Goal: Navigation & Orientation: Find specific page/section

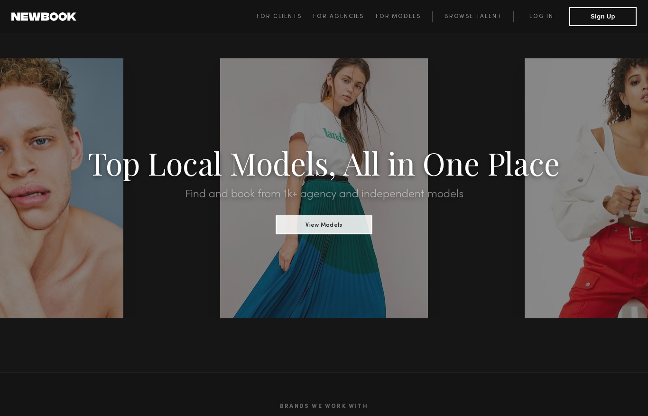
click at [527, 4] on header "For Clients For Agencies For Models Browse Talent Log in Sign Up ☰" at bounding box center [324, 16] width 648 height 33
click at [535, 9] on span "For Clients For Agencies For Models Browse Talent Log in Sign Up" at bounding box center [446, 16] width 380 height 19
click at [538, 15] on link "Log in" at bounding box center [541, 16] width 56 height 11
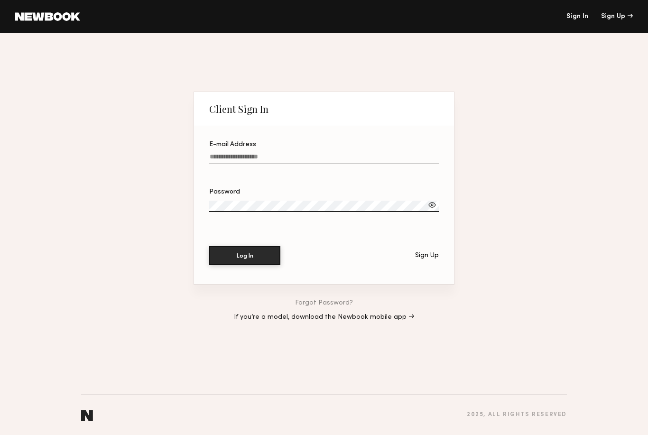
click at [299, 150] on label "E-mail Address" at bounding box center [323, 157] width 229 height 32
click at [299, 153] on input "E-mail Address" at bounding box center [323, 158] width 229 height 11
type input "**********"
click at [245, 256] on button "Log In" at bounding box center [244, 255] width 71 height 19
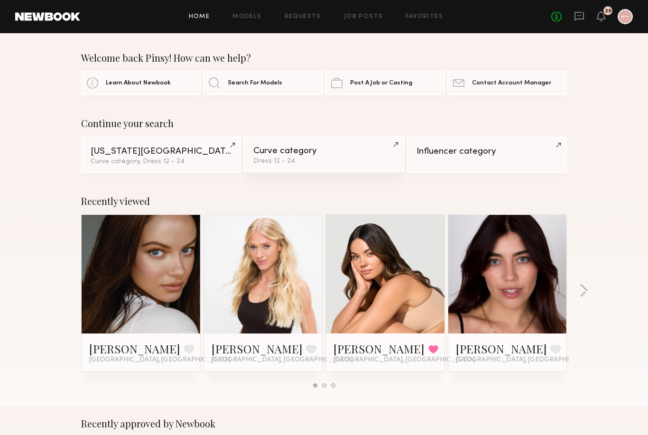
click at [350, 150] on div "Curve category" at bounding box center [323, 150] width 141 height 9
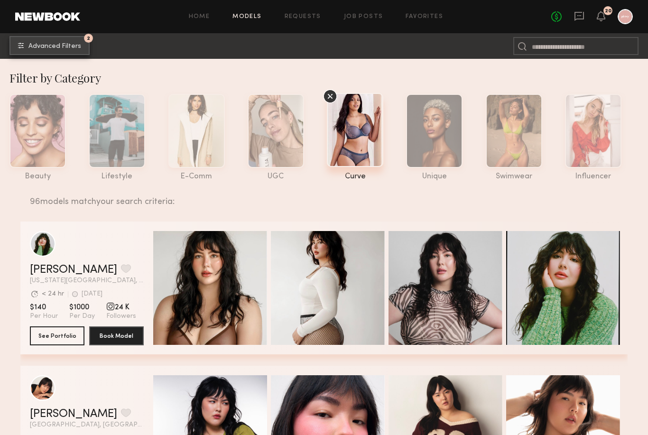
click at [23, 47] on common-icon "undefined" at bounding box center [21, 46] width 6 height 6
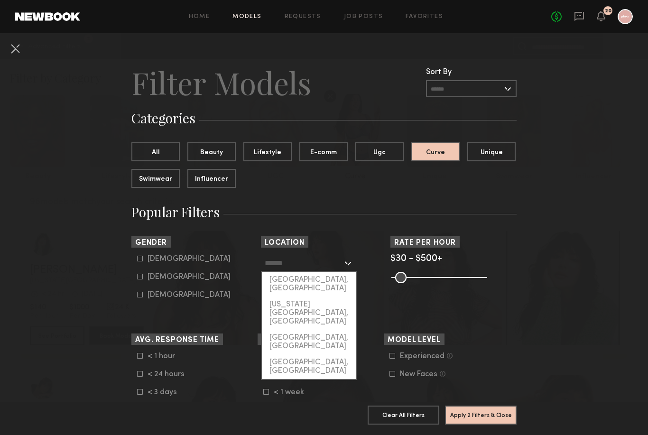
click at [296, 258] on input "text" at bounding box center [304, 263] width 78 height 16
click at [302, 296] on div "[US_STATE][GEOGRAPHIC_DATA], [GEOGRAPHIC_DATA]" at bounding box center [309, 312] width 94 height 33
type input "**********"
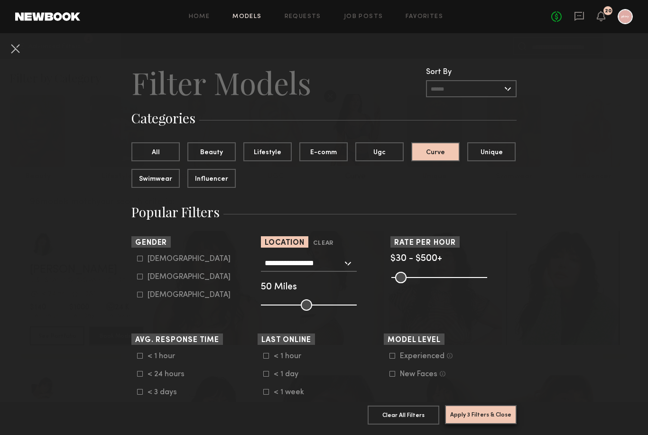
click at [473, 414] on button "Apply 3 Filters & Close" at bounding box center [481, 414] width 72 height 19
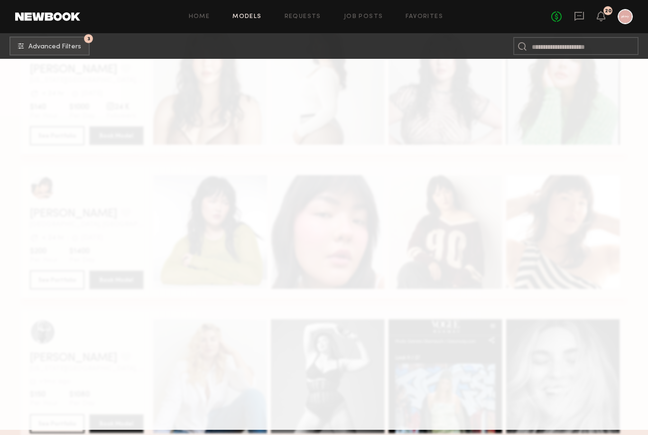
scroll to position [302, 0]
